Goal: Navigation & Orientation: Find specific page/section

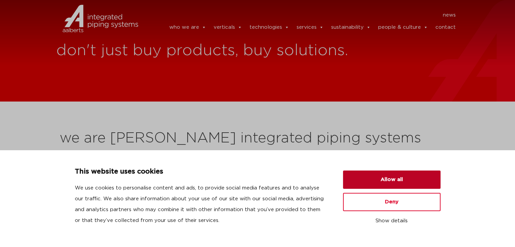
click at [375, 176] on button "Allow all" at bounding box center [391, 180] width 97 height 18
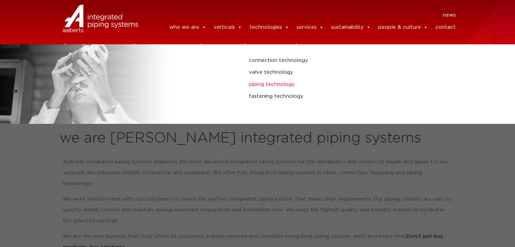
click at [269, 87] on link "piping technology" at bounding box center [345, 84] width 193 height 9
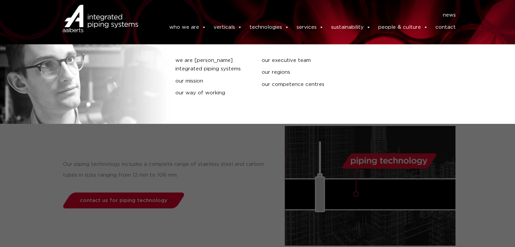
click at [189, 25] on link "who we are" at bounding box center [187, 28] width 37 height 14
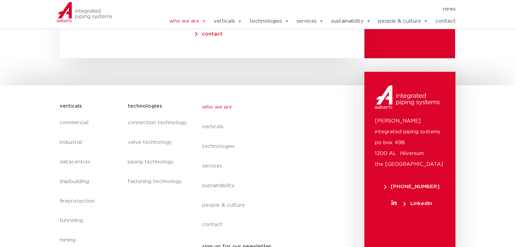
scroll to position [2851, 0]
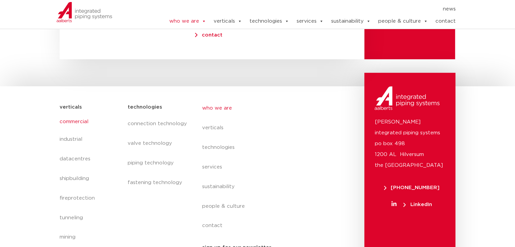
click at [77, 114] on link "commercial" at bounding box center [90, 122] width 61 height 16
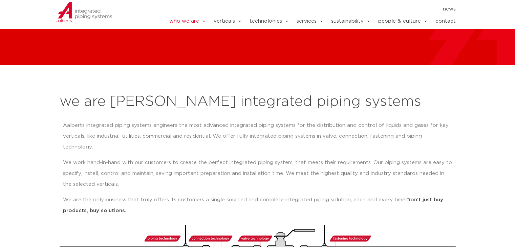
scroll to position [0, 0]
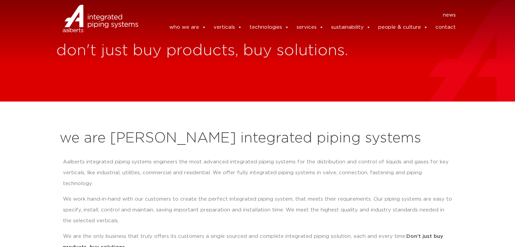
click at [440, 25] on link "contact" at bounding box center [445, 28] width 20 height 14
